Goal: Information Seeking & Learning: Learn about a topic

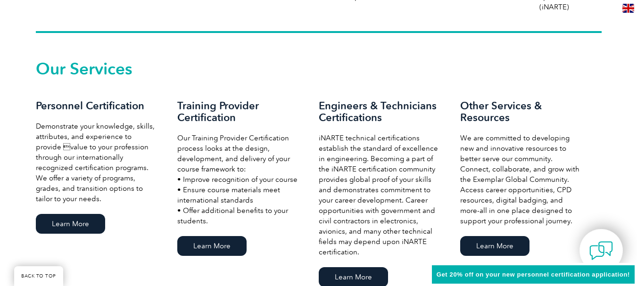
scroll to position [632, 0]
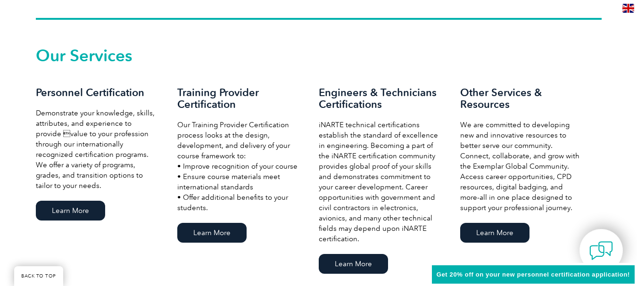
drag, startPoint x: 642, startPoint y: 16, endPoint x: 644, endPoint y: 69, distance: 53.3
click at [69, 208] on link "Learn More" at bounding box center [70, 211] width 69 height 20
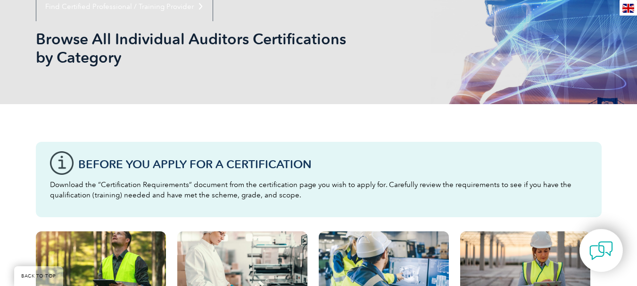
scroll to position [107, 0]
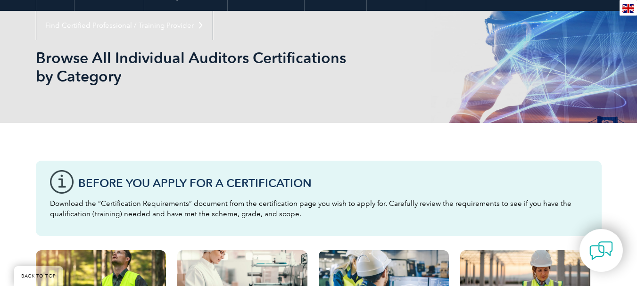
drag, startPoint x: 641, startPoint y: 64, endPoint x: 623, endPoint y: 36, distance: 34.0
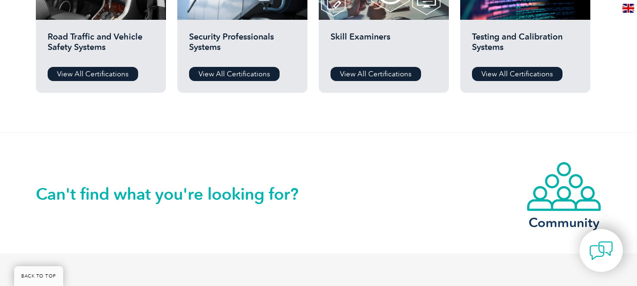
scroll to position [868, 0]
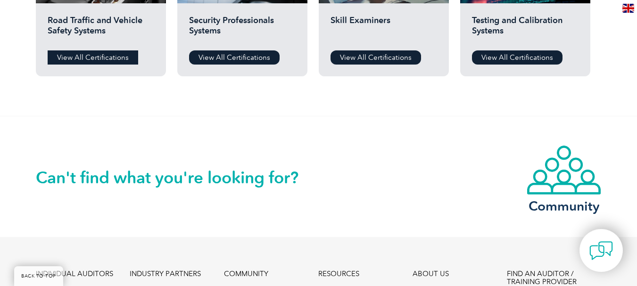
click at [102, 58] on link "View All Certifications" at bounding box center [93, 57] width 91 height 14
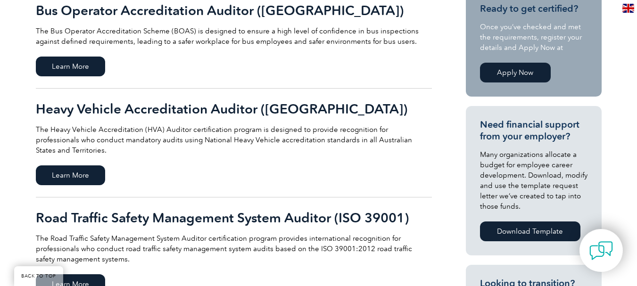
scroll to position [271, 0]
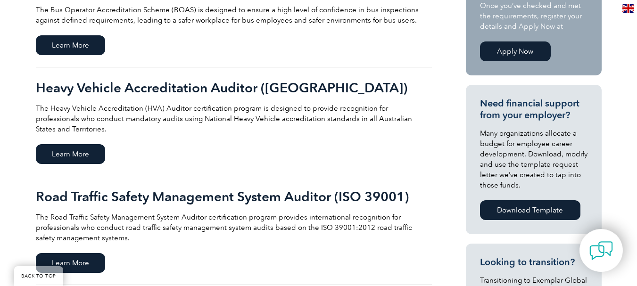
drag, startPoint x: 639, startPoint y: 51, endPoint x: 631, endPoint y: 112, distance: 61.8
click at [70, 48] on span "Learn More" at bounding box center [70, 45] width 69 height 20
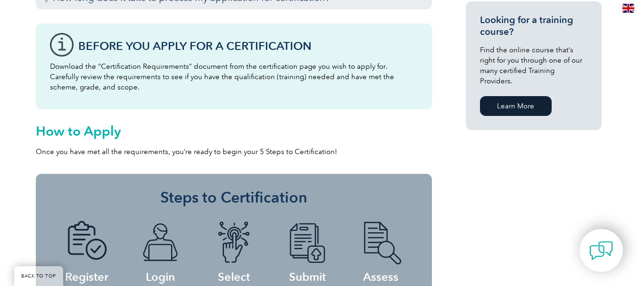
scroll to position [747, 0]
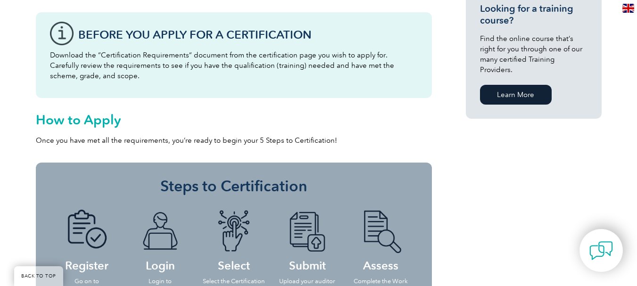
drag, startPoint x: 644, startPoint y: 29, endPoint x: 644, endPoint y: 154, distance: 125.0
click at [637, 154] on html "BACK TO TOP Leading the way to excellence ▼" at bounding box center [318, 68] width 637 height 1630
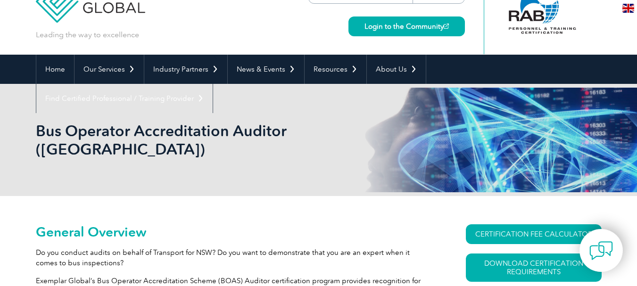
scroll to position [0, 0]
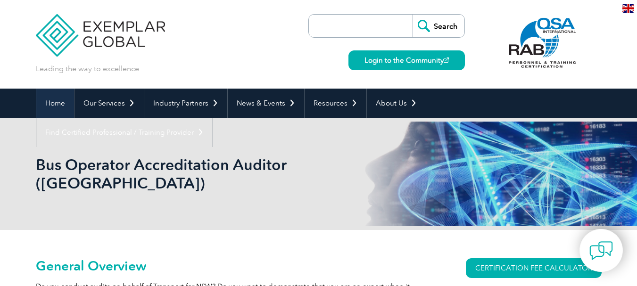
click at [58, 105] on link "Home" at bounding box center [55, 103] width 38 height 29
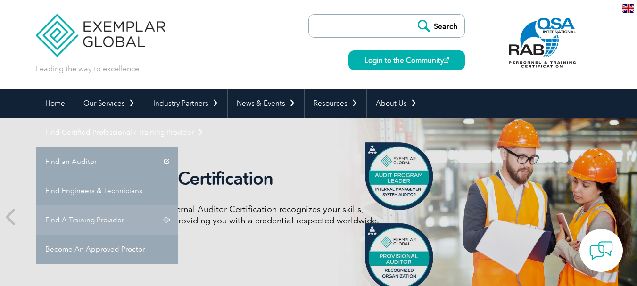
click at [178, 206] on link "Find A Training Provider" at bounding box center [106, 220] width 141 height 29
